Goal: Transaction & Acquisition: Purchase product/service

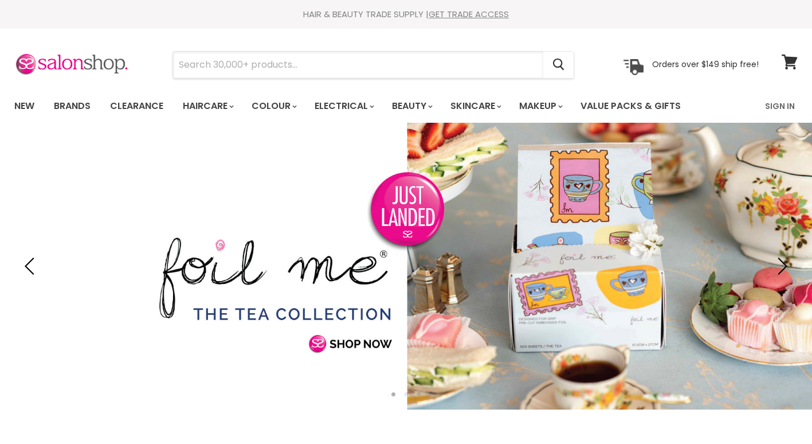
click at [301, 58] on input "Search" at bounding box center [358, 65] width 370 height 26
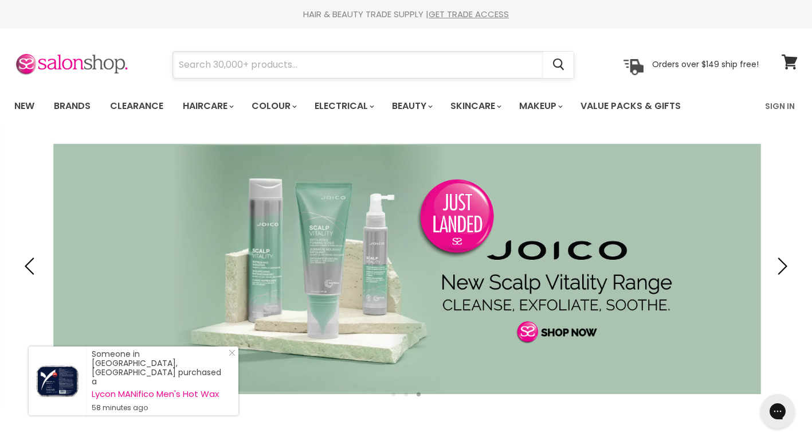
click at [248, 57] on input "Search" at bounding box center [358, 65] width 370 height 26
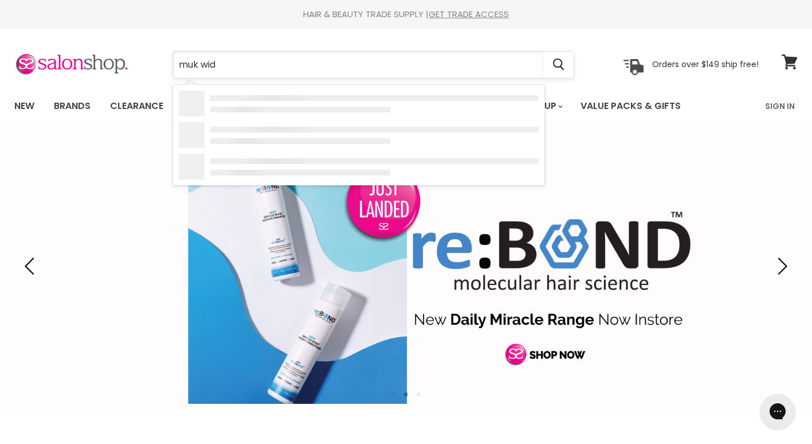
type input "muk wide"
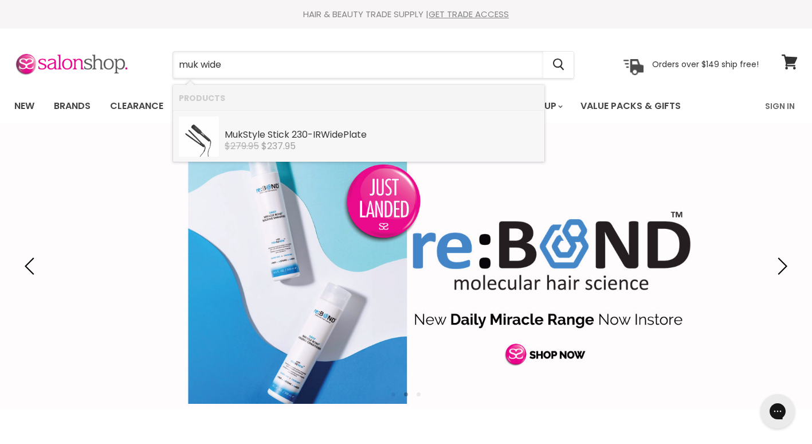
click at [246, 134] on div "Muk Style Stick 230-IR Wide Plate" at bounding box center [382, 136] width 314 height 12
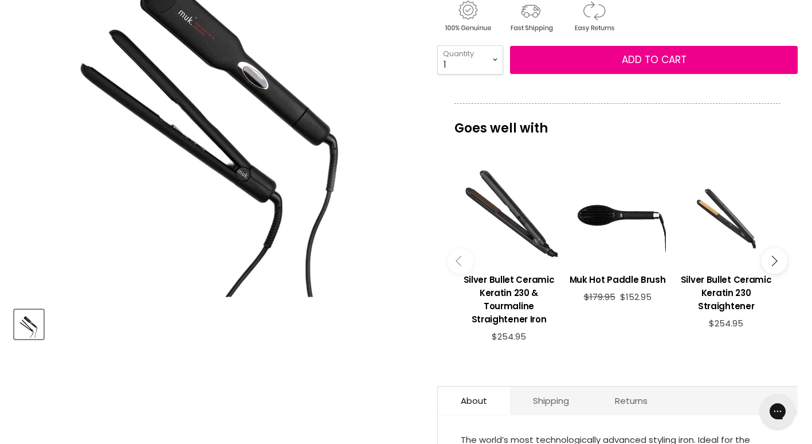
scroll to position [242, 0]
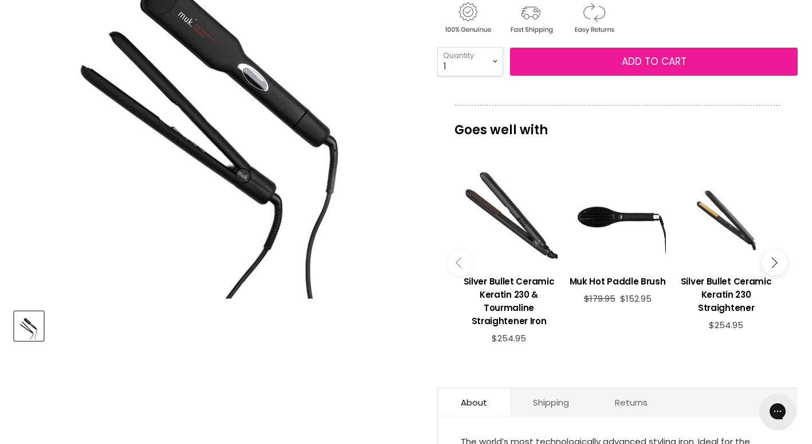
click at [676, 67] on span "Add to cart" at bounding box center [654, 61] width 65 height 14
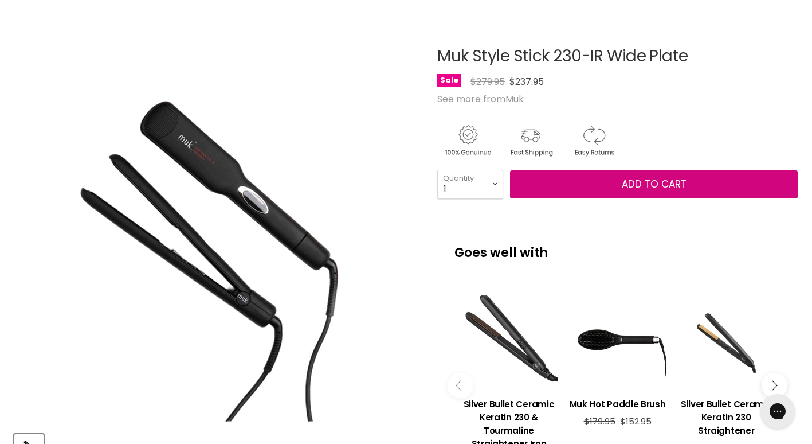
scroll to position [119, 0]
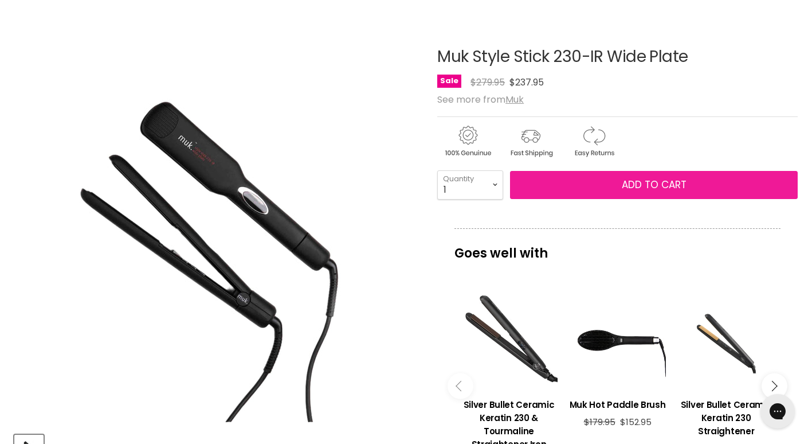
click at [615, 181] on button "Add to cart" at bounding box center [654, 185] width 288 height 29
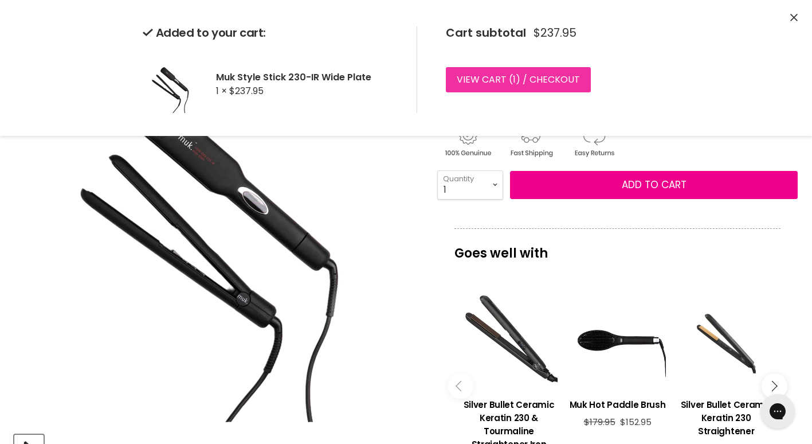
click at [531, 85] on link "View cart ( 1 ) / Checkout" at bounding box center [518, 79] width 145 height 25
